Goal: Navigation & Orientation: Understand site structure

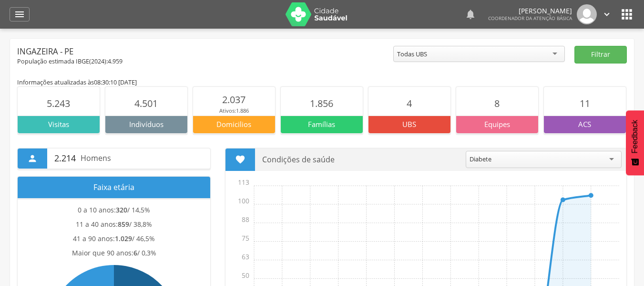
click at [465, 14] on icon "" at bounding box center [470, 14] width 11 height 11
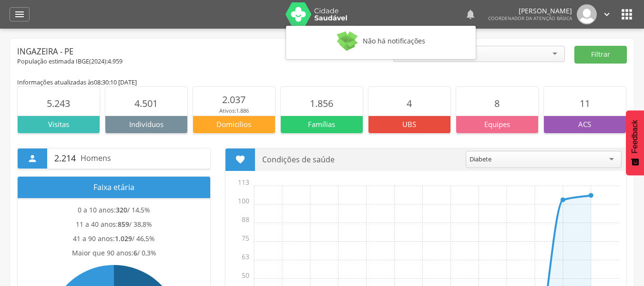
click at [465, 12] on icon "" at bounding box center [470, 14] width 11 height 11
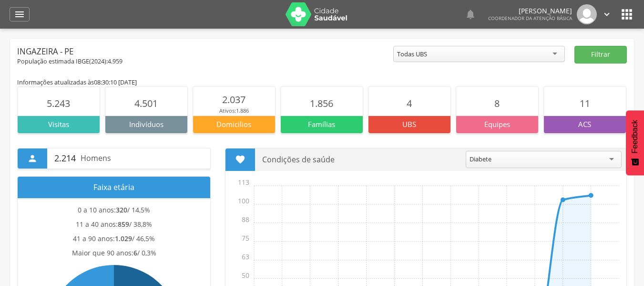
click at [481, 157] on div "Diabete" at bounding box center [481, 158] width 22 height 9
click at [480, 57] on div "Todas UBS" at bounding box center [479, 54] width 172 height 16
click at [601, 49] on button "Filtrar" at bounding box center [600, 55] width 52 height 18
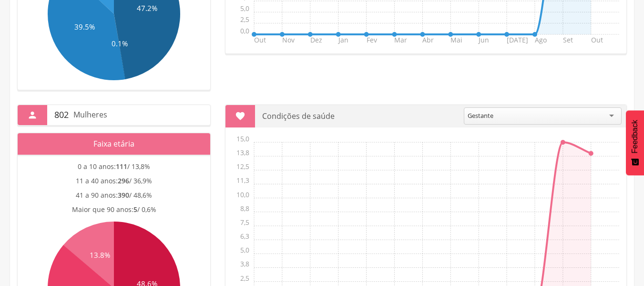
scroll to position [126, 0]
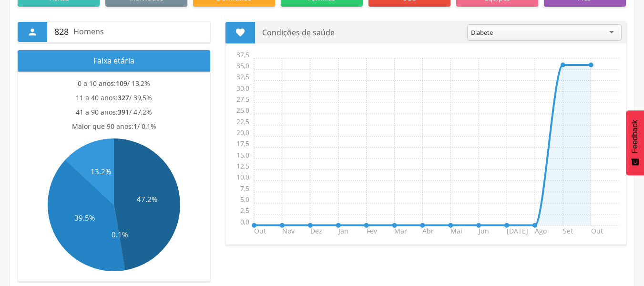
click at [552, 35] on div "Diabete" at bounding box center [544, 32] width 154 height 16
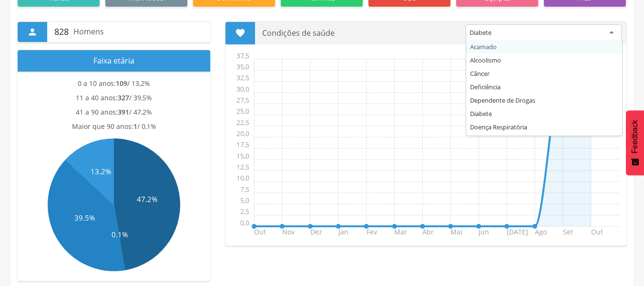
click at [540, 37] on div "Diabete" at bounding box center [544, 32] width 156 height 17
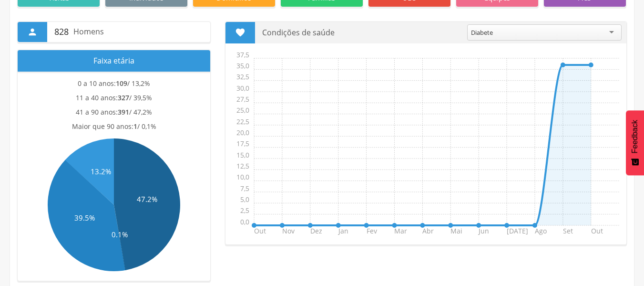
click at [538, 27] on div "Diabete" at bounding box center [544, 32] width 154 height 16
click at [518, 30] on div "Diabete" at bounding box center [544, 32] width 154 height 16
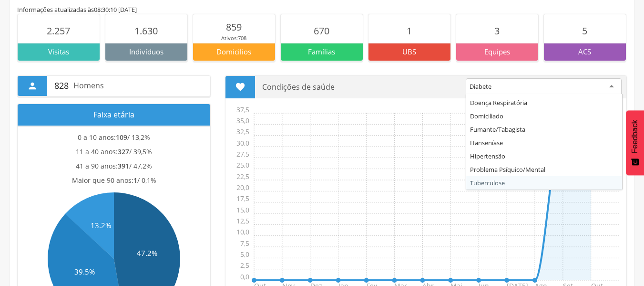
scroll to position [95, 0]
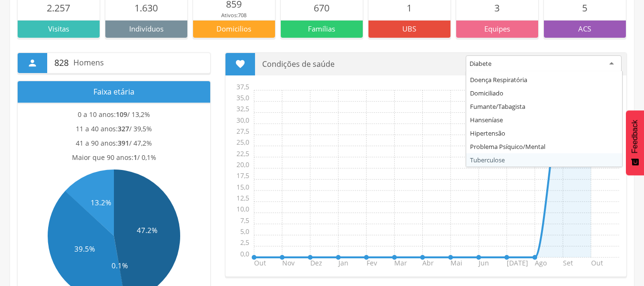
click at [209, 140] on section "0 a 10 anos: 109 / 13,2% 11 a 40 anos: 327 / 39,5% 41 a 90 anos: 391 / 47,2% Ma…" at bounding box center [114, 206] width 193 height 209
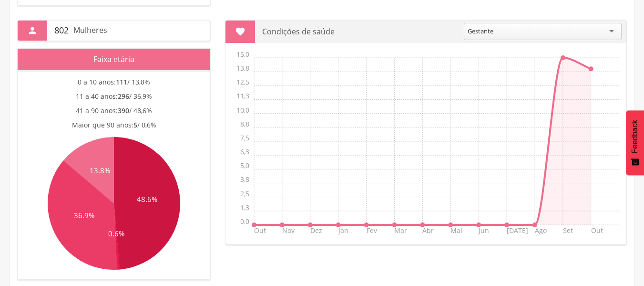
scroll to position [412, 0]
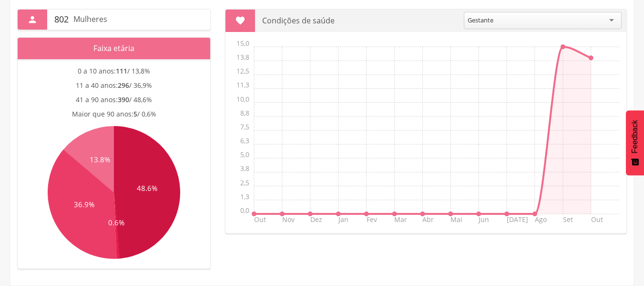
click at [117, 251] on icon at bounding box center [117, 225] width 6 height 66
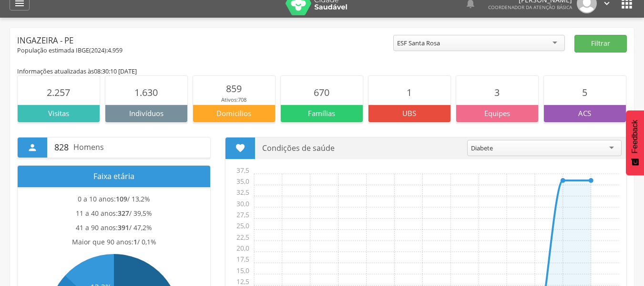
scroll to position [0, 0]
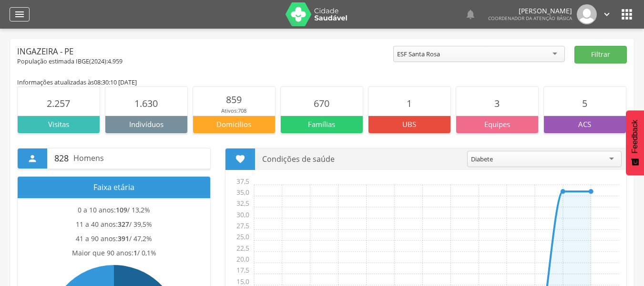
click at [28, 17] on div "" at bounding box center [20, 14] width 20 height 14
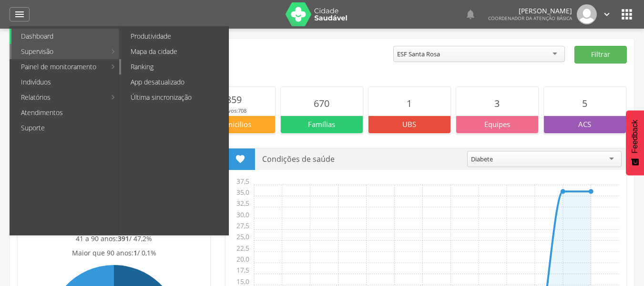
click at [143, 64] on link "Ranking" at bounding box center [174, 66] width 107 height 15
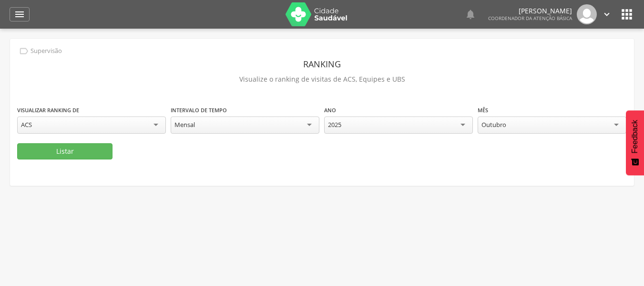
click at [156, 128] on div "ACS" at bounding box center [91, 124] width 149 height 17
click at [156, 128] on div "ACS" at bounding box center [91, 124] width 149 height 16
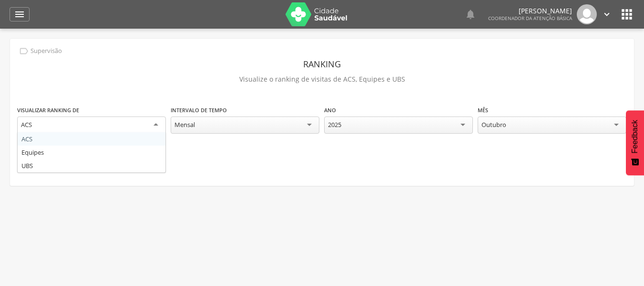
click at [277, 126] on div "Mensal" at bounding box center [245, 124] width 149 height 17
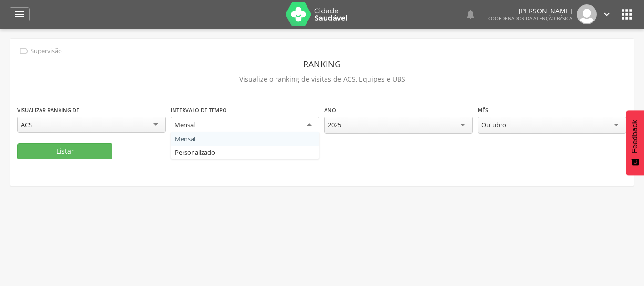
click at [275, 126] on div "Mensal" at bounding box center [245, 124] width 149 height 17
click at [427, 122] on div "2025" at bounding box center [398, 124] width 149 height 17
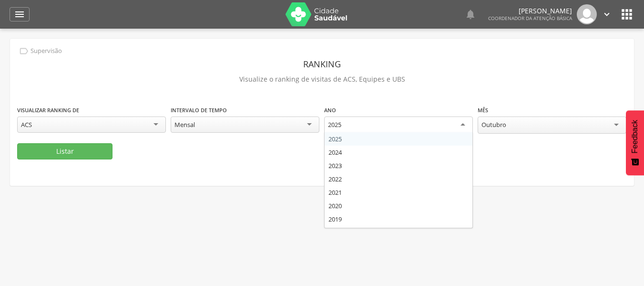
click at [412, 123] on div "2025" at bounding box center [398, 124] width 149 height 17
click at [405, 126] on div "2025" at bounding box center [398, 124] width 149 height 17
click at [513, 130] on div "Outubro" at bounding box center [552, 124] width 149 height 17
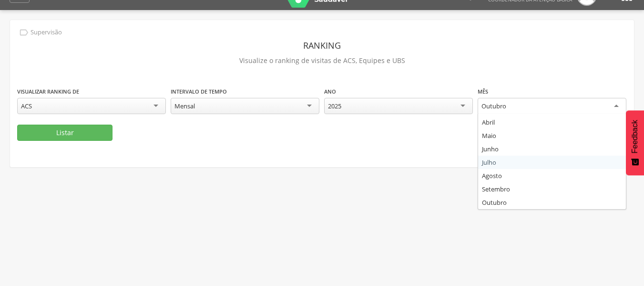
scroll to position [29, 0]
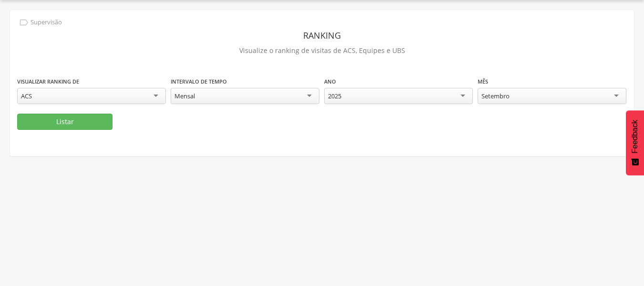
click at [97, 95] on div "ACS" at bounding box center [91, 96] width 149 height 16
click at [42, 112] on div "Visualizar ranking de *** ACS ACS Equipes UBS Intervalo de tempo ****** Mensal …" at bounding box center [322, 94] width 610 height 37
click at [73, 120] on button "Listar" at bounding box center [64, 121] width 95 height 16
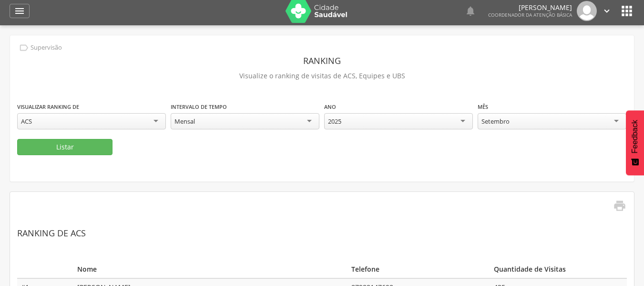
scroll to position [0, 0]
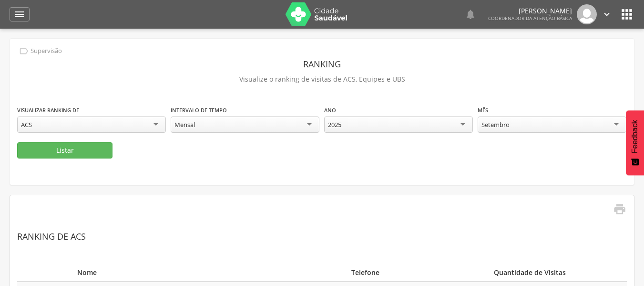
click at [515, 119] on div "Setembro" at bounding box center [552, 124] width 149 height 16
click at [82, 147] on button "Listar" at bounding box center [64, 150] width 95 height 16
click at [18, 12] on icon "" at bounding box center [19, 14] width 11 height 11
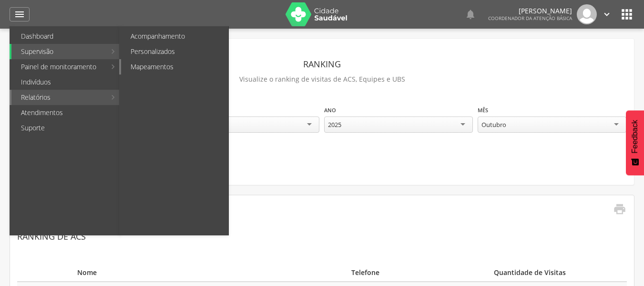
click at [162, 64] on link "Mapeamentos" at bounding box center [174, 66] width 107 height 15
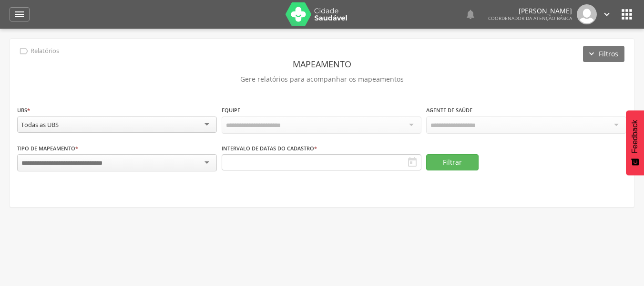
click at [80, 124] on div "Todas as UBS" at bounding box center [117, 124] width 200 height 16
click at [84, 159] on input "select-one" at bounding box center [75, 163] width 108 height 9
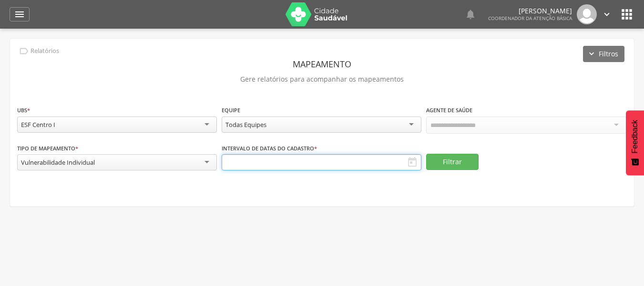
click at [278, 156] on input "text" at bounding box center [322, 162] width 200 height 16
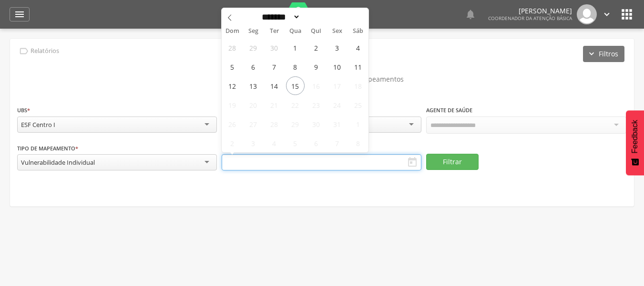
click at [285, 158] on input "text" at bounding box center [322, 162] width 200 height 16
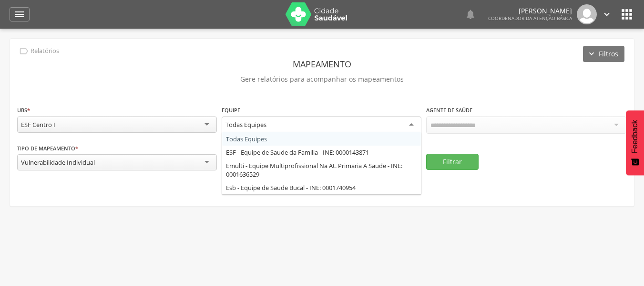
click at [402, 124] on div "Todas Equipes" at bounding box center [322, 124] width 200 height 17
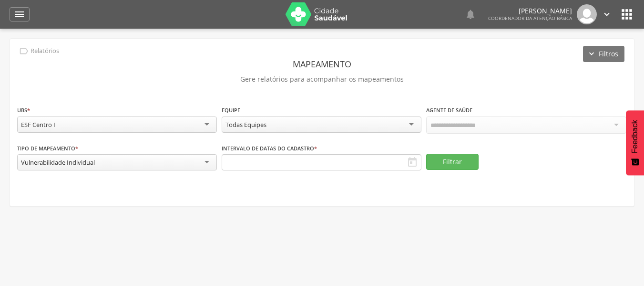
click at [402, 124] on div "Todas Equipes" at bounding box center [322, 124] width 200 height 16
click at [449, 161] on button "Filtrar" at bounding box center [452, 162] width 52 height 16
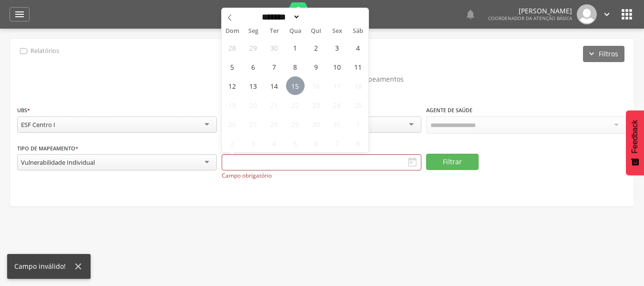
click at [294, 82] on span "15" at bounding box center [295, 85] width 19 height 19
type input "**********"
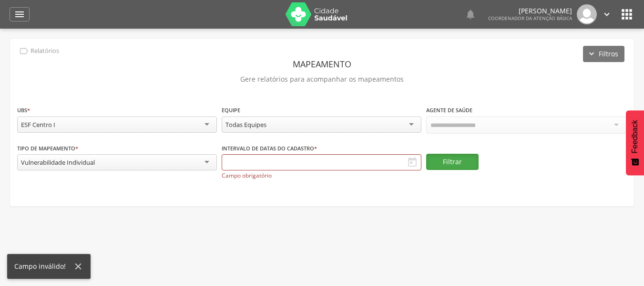
click at [448, 163] on button "Filtrar" at bounding box center [452, 162] width 52 height 16
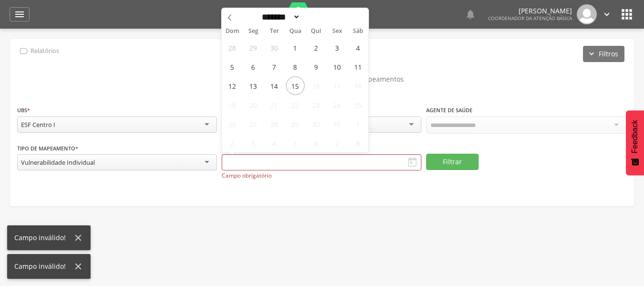
click at [161, 205] on div "**********" at bounding box center [322, 122] width 624 height 167
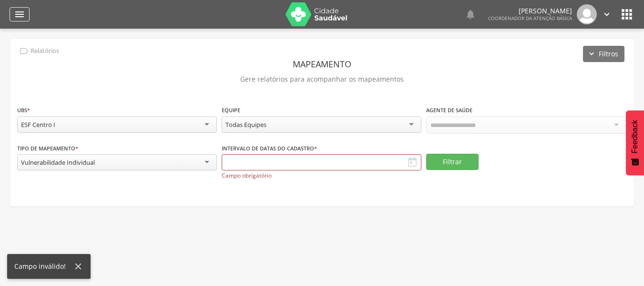
click at [14, 16] on icon "" at bounding box center [19, 14] width 11 height 11
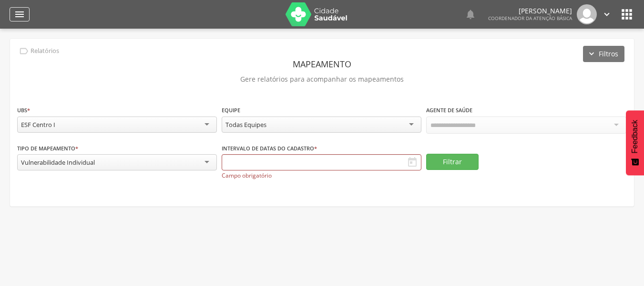
click at [26, 14] on div "" at bounding box center [20, 14] width 20 height 14
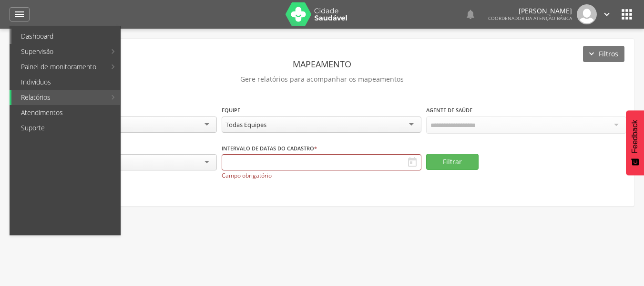
click at [67, 34] on link "Dashboard" at bounding box center [65, 36] width 109 height 15
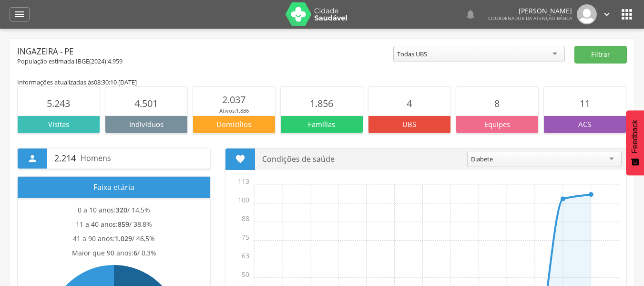
click at [424, 57] on div "Todas UBS" at bounding box center [412, 54] width 30 height 9
click at [595, 57] on button "Filtrar" at bounding box center [600, 55] width 52 height 18
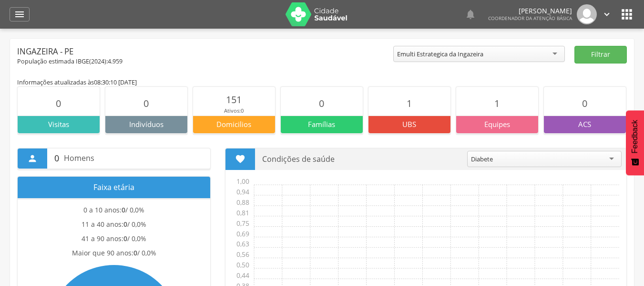
click at [483, 52] on div "Emulti Estrategica da Ingazeira" at bounding box center [440, 54] width 86 height 9
click at [594, 60] on button "Filtrar" at bounding box center [600, 55] width 52 height 18
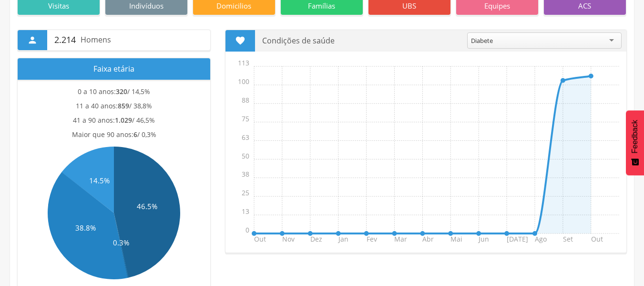
scroll to position [95, 0]
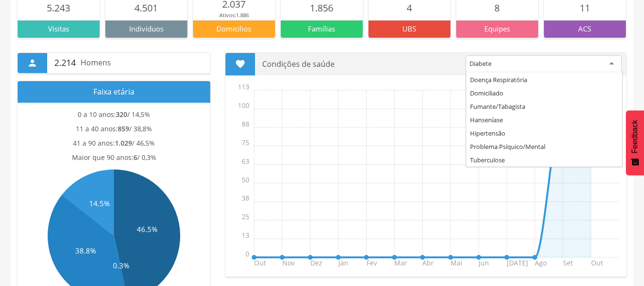
click at [578, 60] on div "Diabete" at bounding box center [544, 63] width 156 height 17
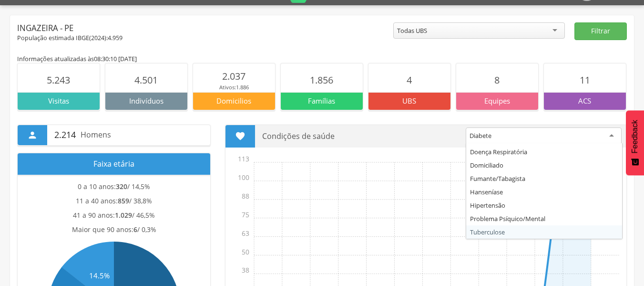
scroll to position [0, 0]
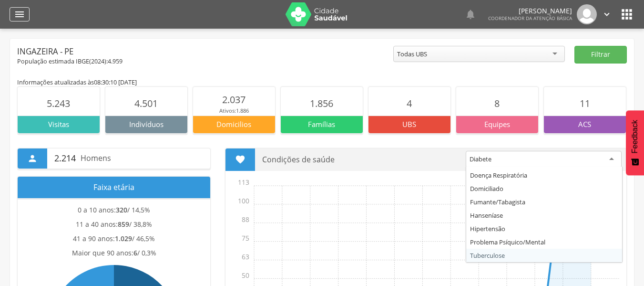
click at [20, 19] on icon "" at bounding box center [19, 14] width 11 height 11
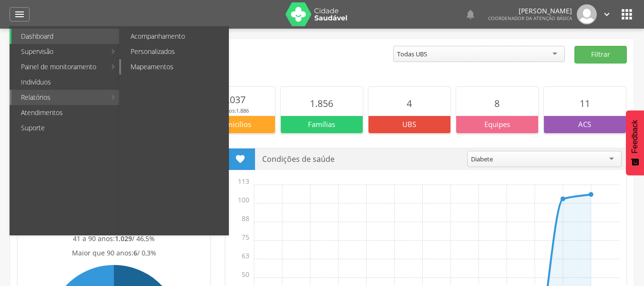
click at [132, 66] on link "Mapeamentos" at bounding box center [174, 66] width 107 height 15
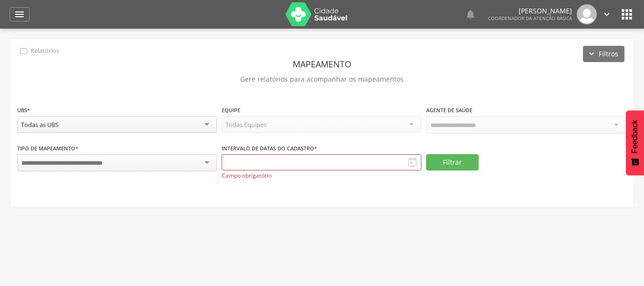
click at [67, 162] on input "select-one" at bounding box center [75, 163] width 108 height 9
click at [273, 123] on div "Todas Equipes" at bounding box center [322, 124] width 200 height 16
click at [273, 164] on input "text" at bounding box center [322, 162] width 200 height 16
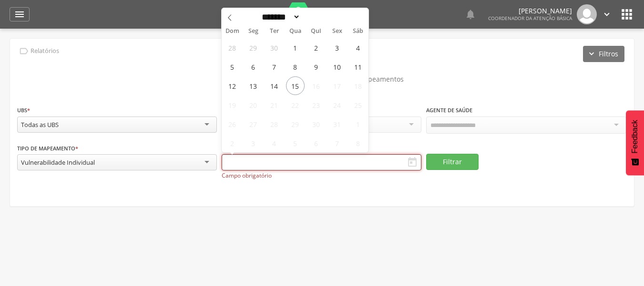
click at [270, 156] on input "text" at bounding box center [322, 162] width 200 height 16
click at [19, 7] on div " Dashboard Supervisão Produtividade Mapa da cidade Ranking App desatualizado Ú…" at bounding box center [322, 14] width 625 height 29
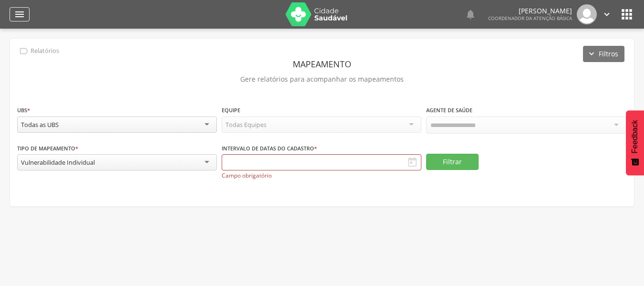
click at [21, 20] on div "" at bounding box center [20, 14] width 20 height 14
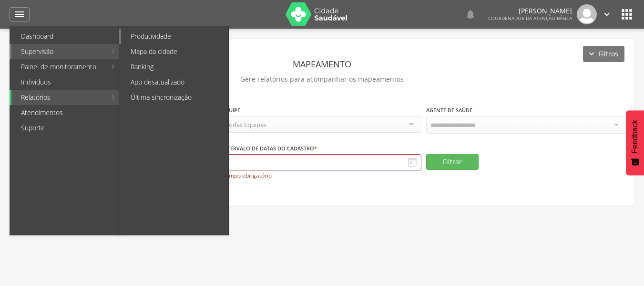
click at [134, 32] on link "Produtividade" at bounding box center [174, 36] width 107 height 15
type input "**********"
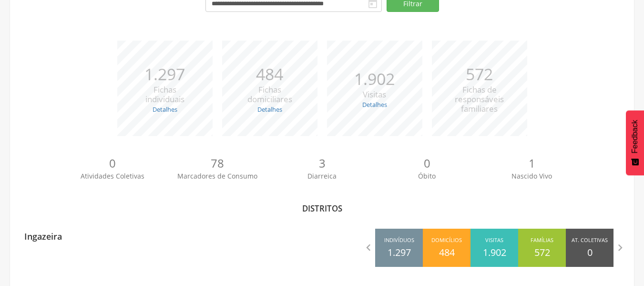
scroll to position [109, 0]
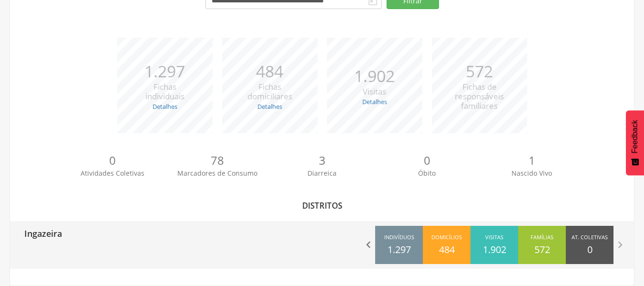
click at [366, 246] on icon "" at bounding box center [368, 244] width 13 height 13
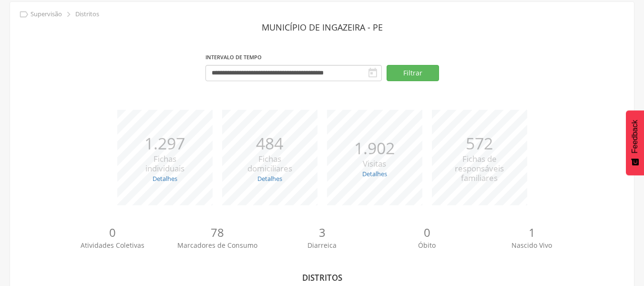
scroll to position [13, 0]
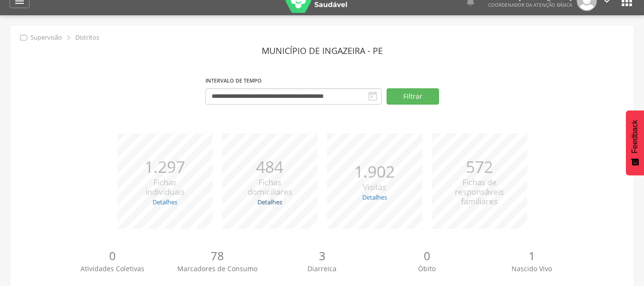
click at [267, 204] on link "Detalhes" at bounding box center [269, 201] width 25 height 9
click at [265, 198] on link "Detalhes" at bounding box center [269, 201] width 25 height 9
click at [168, 202] on link "Detalhes" at bounding box center [165, 201] width 25 height 9
click at [14, 6] on icon "" at bounding box center [19, 0] width 11 height 11
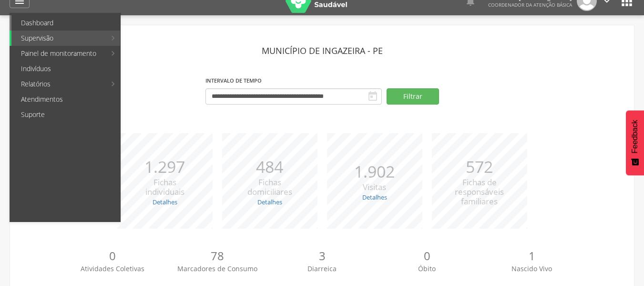
click at [49, 22] on link "Dashboard" at bounding box center [65, 22] width 109 height 15
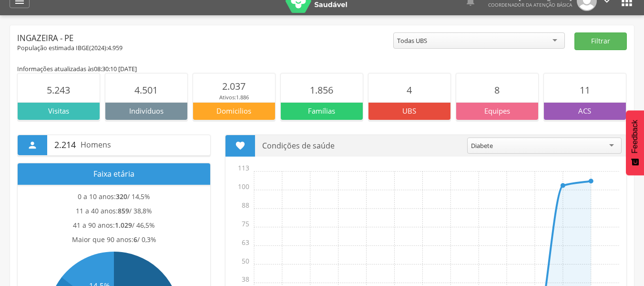
click at [516, 43] on div "Todas UBS" at bounding box center [479, 40] width 172 height 16
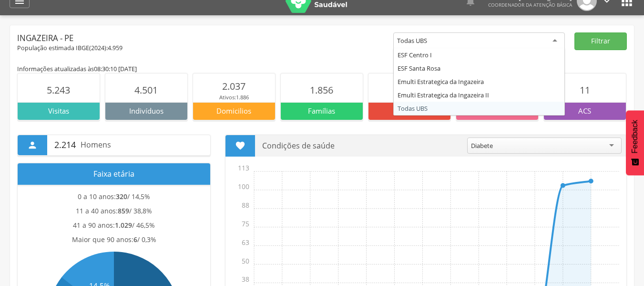
click at [516, 43] on div "Todas UBS" at bounding box center [479, 40] width 172 height 17
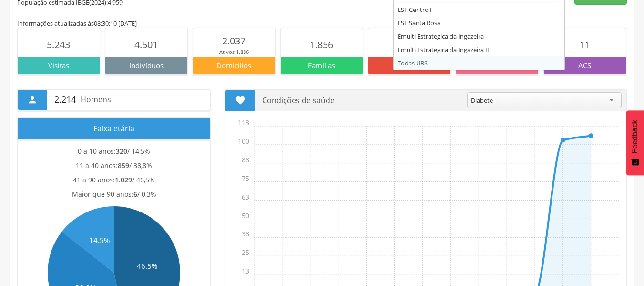
scroll to position [31, 0]
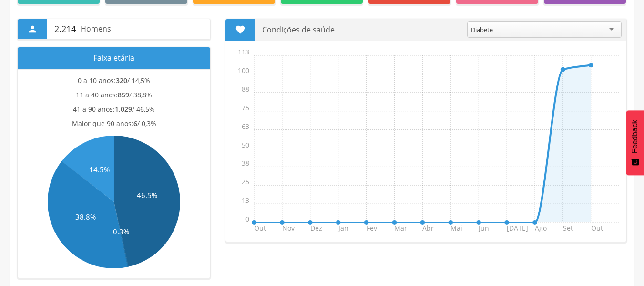
scroll to position [0, 0]
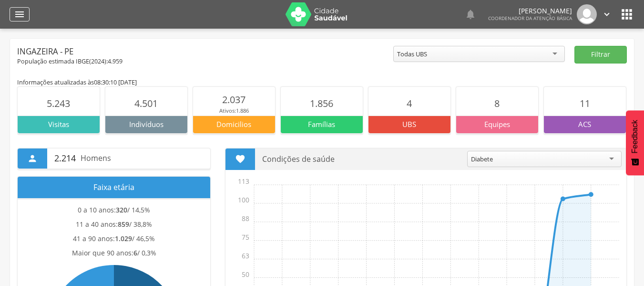
click at [18, 8] on div "" at bounding box center [20, 14] width 20 height 14
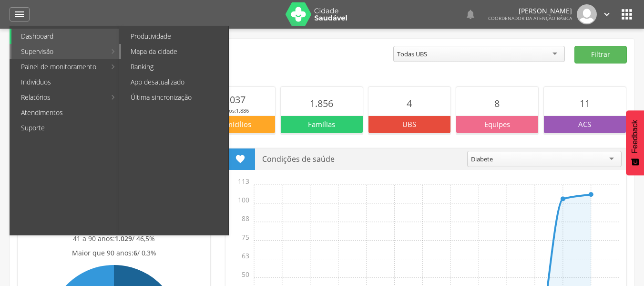
click at [133, 55] on link "Mapa da cidade" at bounding box center [174, 51] width 107 height 15
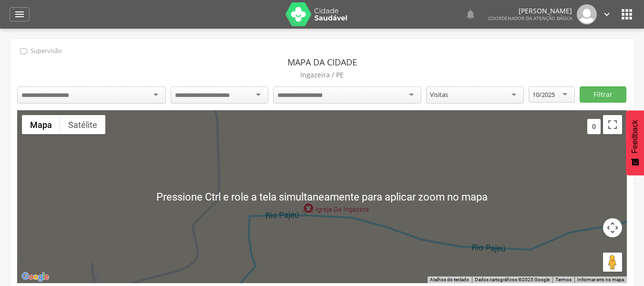
scroll to position [29, 0]
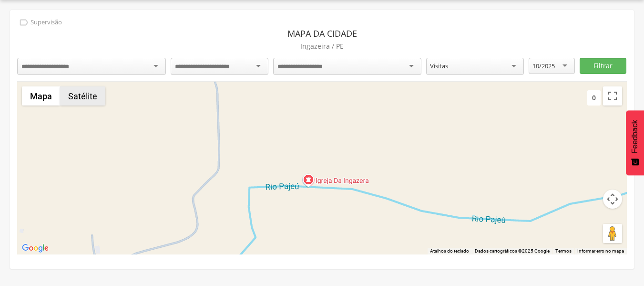
click at [76, 95] on button "Satélite" at bounding box center [82, 95] width 45 height 19
